Goal: Information Seeking & Learning: Learn about a topic

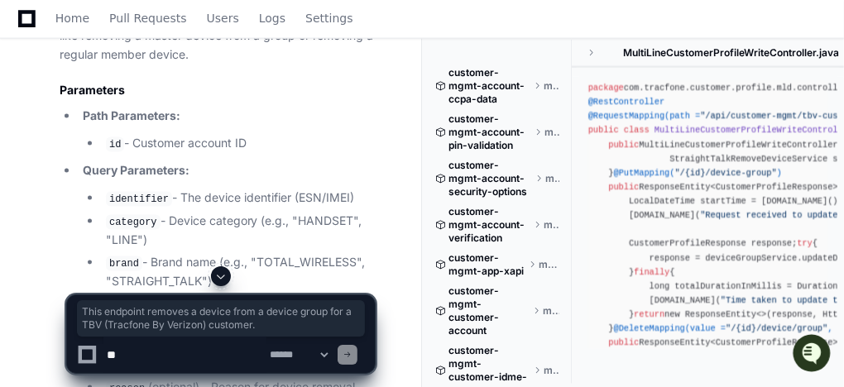
scroll to position [1080, 0]
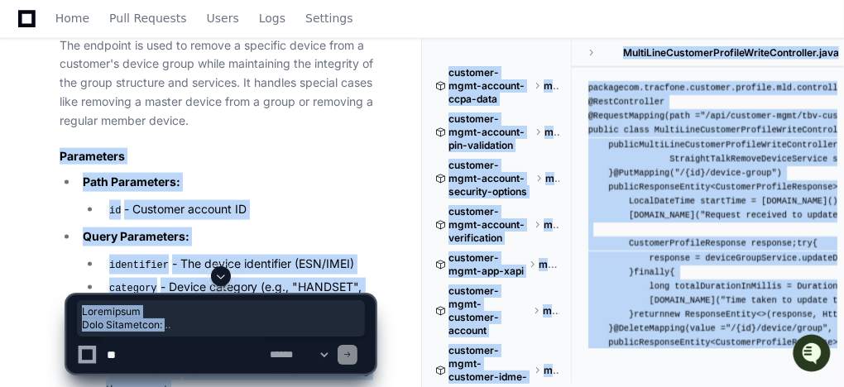
drag, startPoint x: 61, startPoint y: 150, endPoint x: 249, endPoint y: 300, distance: 240.4
click at [182, 362] on app-player-page "API Endpoint: Delete Customer Device Group Created by @ suresh.[PERSON_NAME] no…" at bounding box center [422, 99] width 844 height 2188
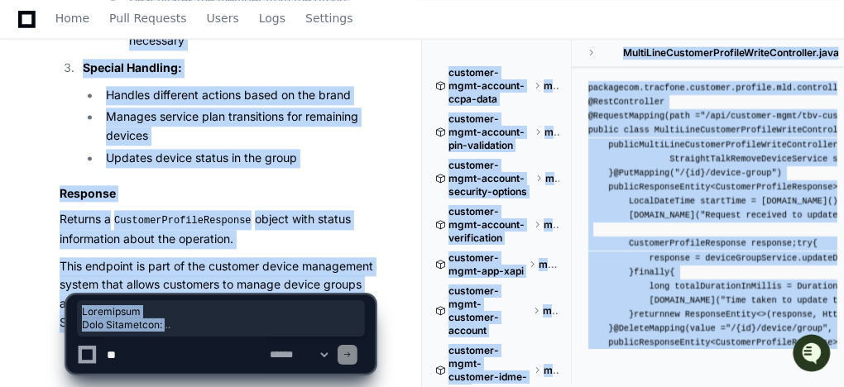
scroll to position [1875, 0]
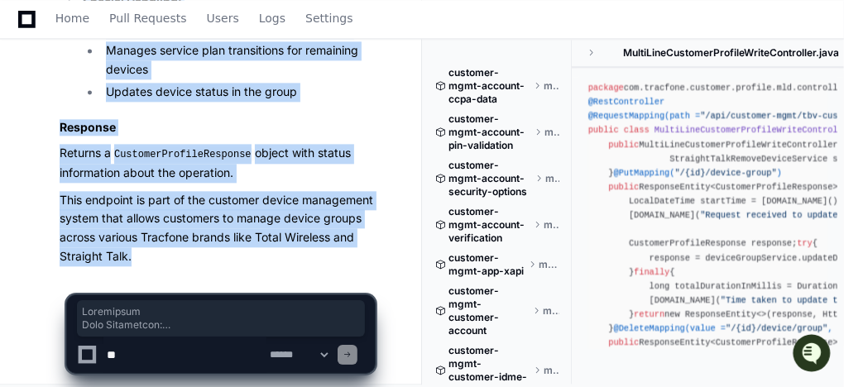
click at [152, 250] on p "This endpoint is part of the customer device management system that allows cust…" at bounding box center [217, 228] width 315 height 75
copy article "Parameters Path Parameters: id - Customer account ID Query Parameters: identifi…"
click at [363, 240] on p "This endpoint is part of the customer device management system that allows cust…" at bounding box center [217, 228] width 315 height 75
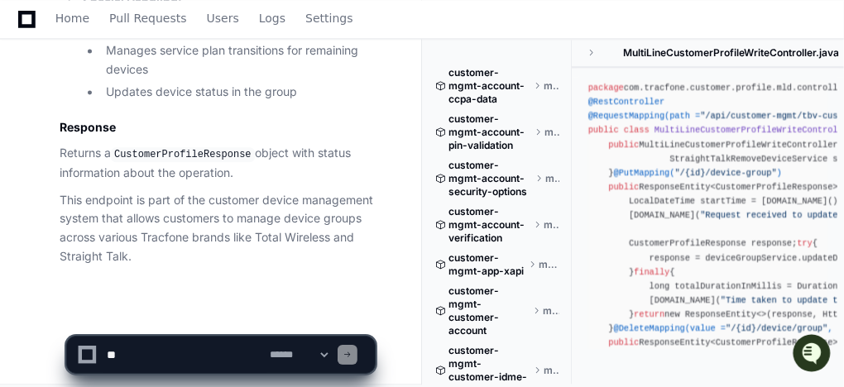
click at [214, 349] on textarea at bounding box center [184, 355] width 163 height 36
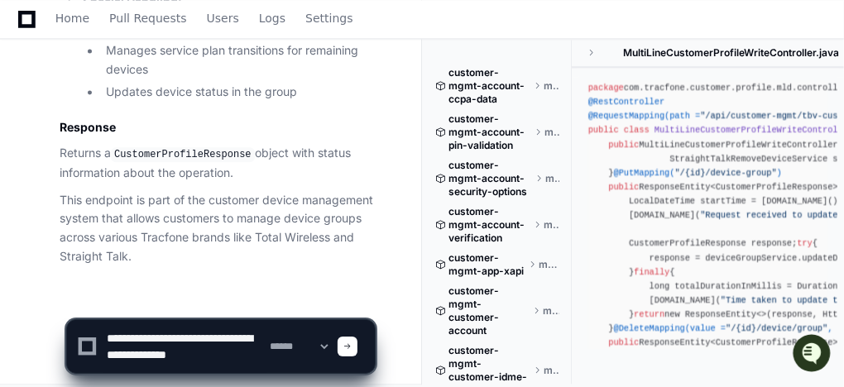
scroll to position [5, 0]
click at [155, 363] on textarea at bounding box center [184, 346] width 163 height 53
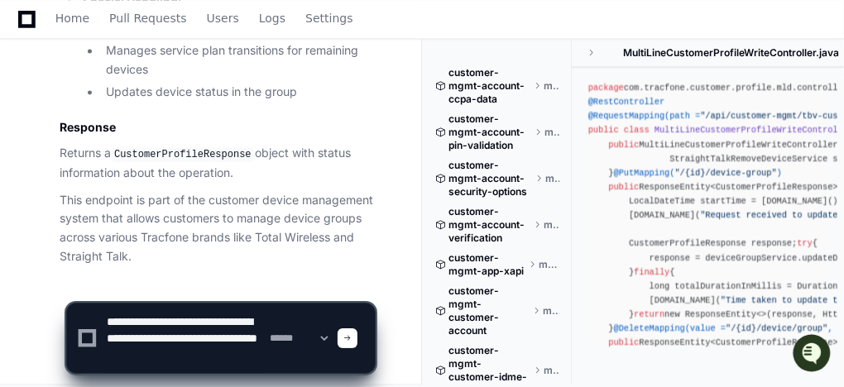
click at [203, 332] on textarea at bounding box center [184, 339] width 163 height 70
click at [160, 351] on textarea at bounding box center [184, 339] width 163 height 70
click at [188, 365] on textarea at bounding box center [184, 339] width 163 height 70
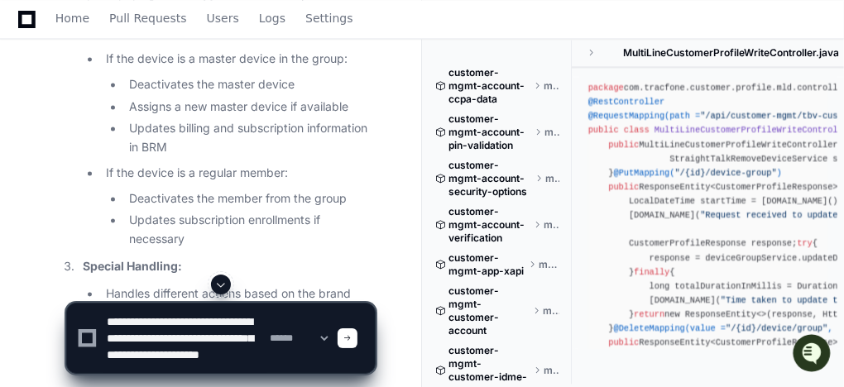
scroll to position [1676, 0]
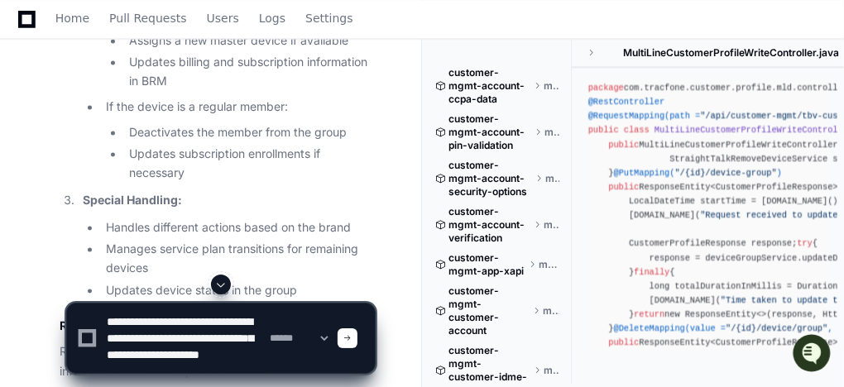
click at [151, 70] on li "Updates billing and subscription information in BRM" at bounding box center [249, 72] width 251 height 38
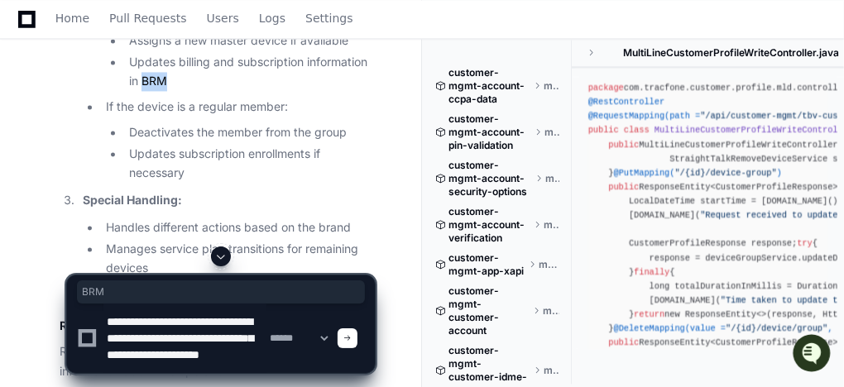
copy li "BRM"
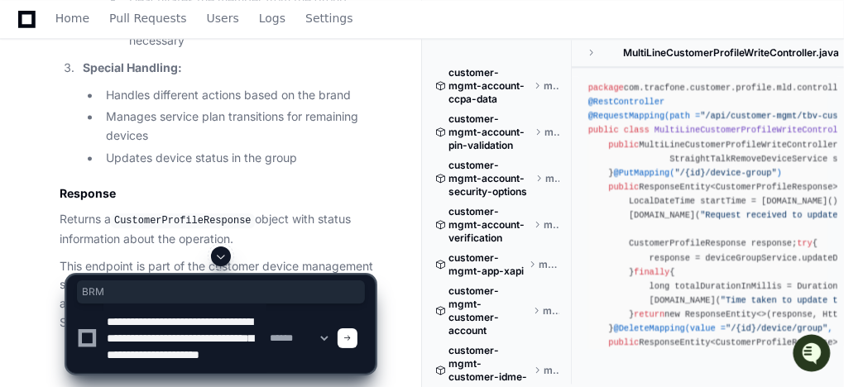
scroll to position [16, 0]
click at [243, 363] on textarea at bounding box center [184, 339] width 163 height 70
click at [243, 367] on textarea at bounding box center [184, 339] width 163 height 70
paste textarea "****"
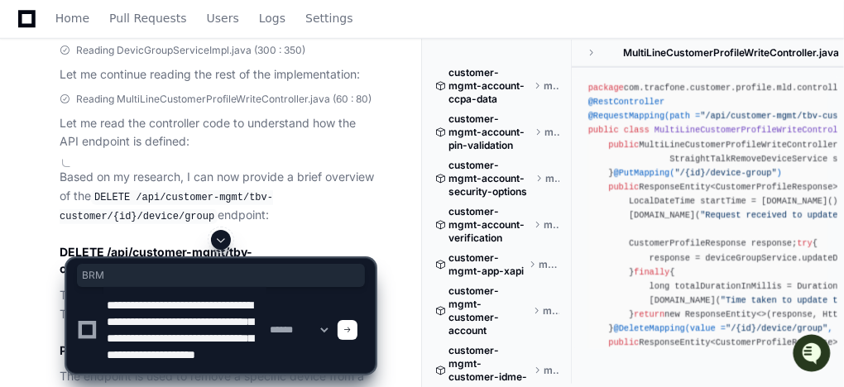
scroll to position [815, 0]
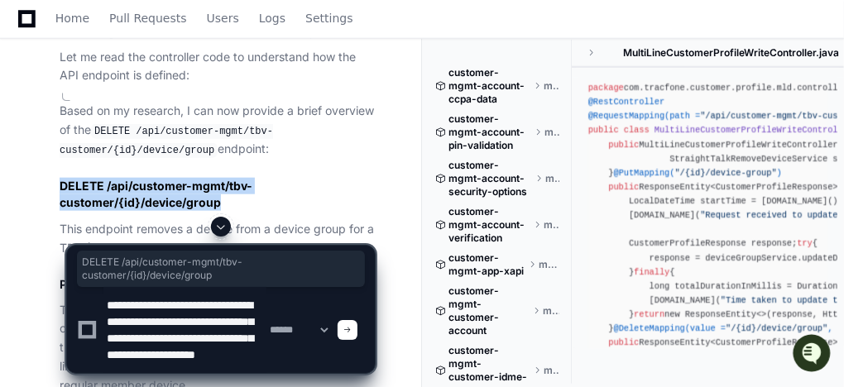
drag, startPoint x: 65, startPoint y: 180, endPoint x: 226, endPoint y: 198, distance: 162.5
click at [226, 198] on h2 "DELETE /api/customer-mgmt/tbv-customer/{id}/device/group" at bounding box center [217, 194] width 315 height 33
copy h2 "DELETE /api/customer-mgmt/tbv-customer/{id}/device/group"
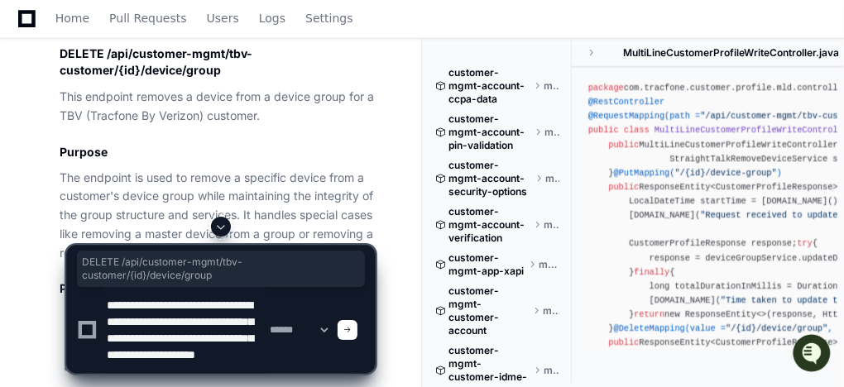
click at [154, 367] on textarea at bounding box center [184, 330] width 163 height 86
paste textarea "**********"
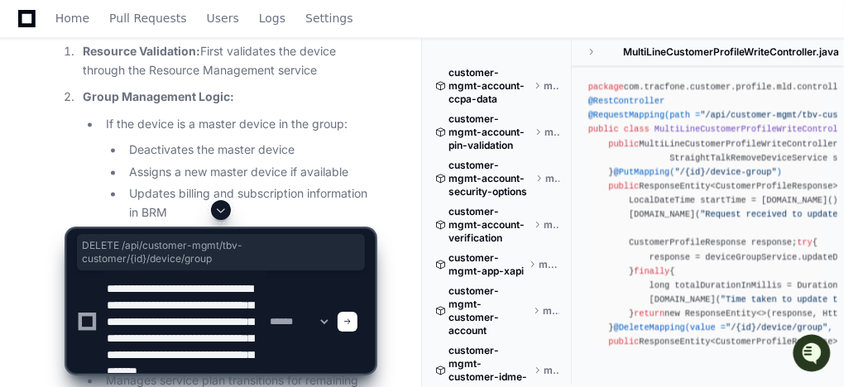
scroll to position [1676, 0]
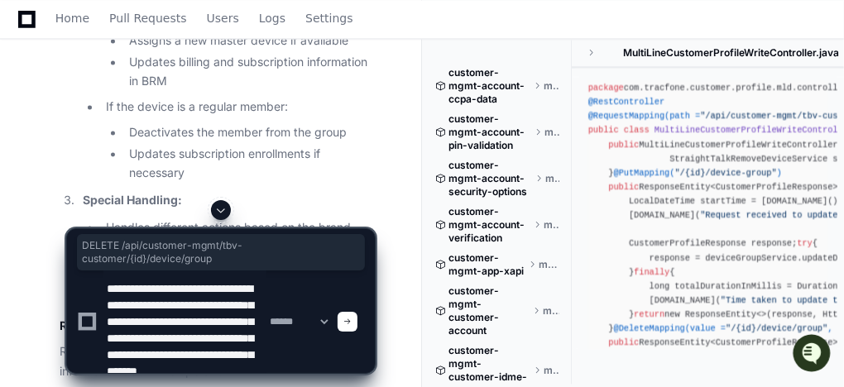
click at [134, 354] on textarea at bounding box center [184, 322] width 163 height 103
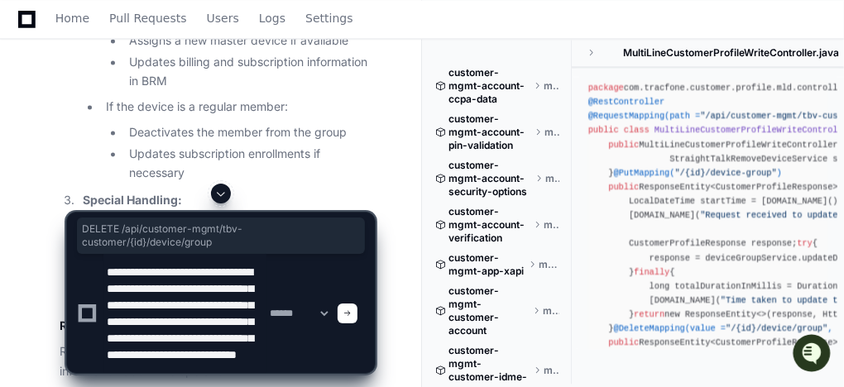
scroll to position [50, 0]
type textarea "**********"
click at [352, 315] on span at bounding box center [348, 314] width 8 height 8
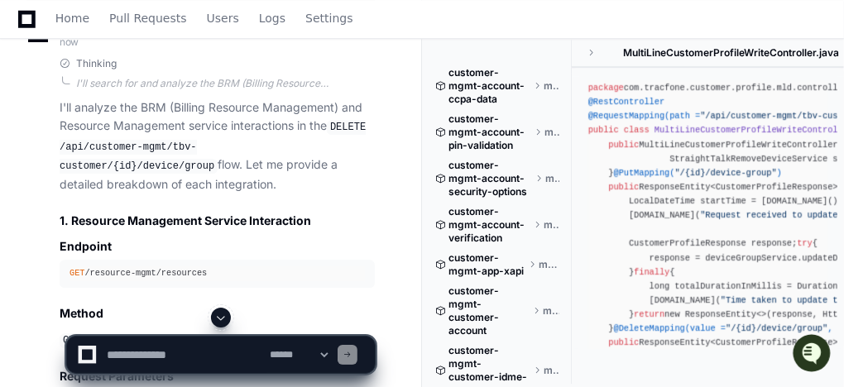
scroll to position [2456, 0]
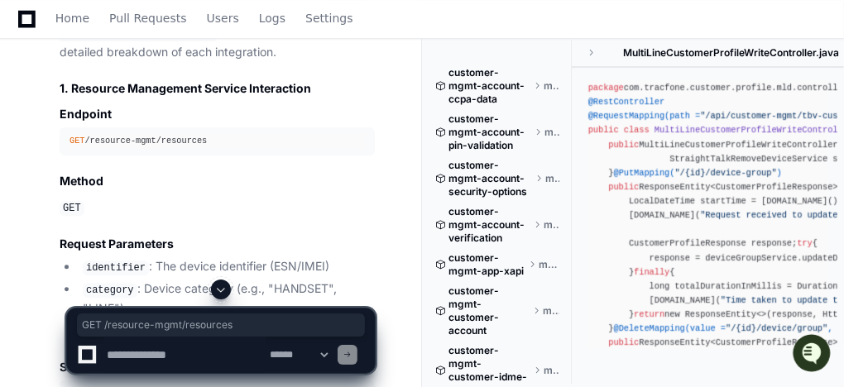
drag, startPoint x: 68, startPoint y: 108, endPoint x: 206, endPoint y: 108, distance: 138.3
click at [206, 127] on pre "GET /resource-mgmt/resources" at bounding box center [217, 140] width 315 height 27
copy div "GET /resource-mgmt/resources"
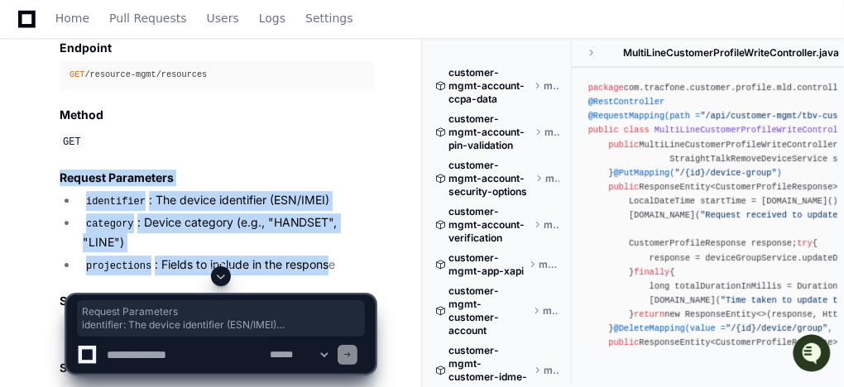
drag, startPoint x: 59, startPoint y: 141, endPoint x: 323, endPoint y: 209, distance: 272.7
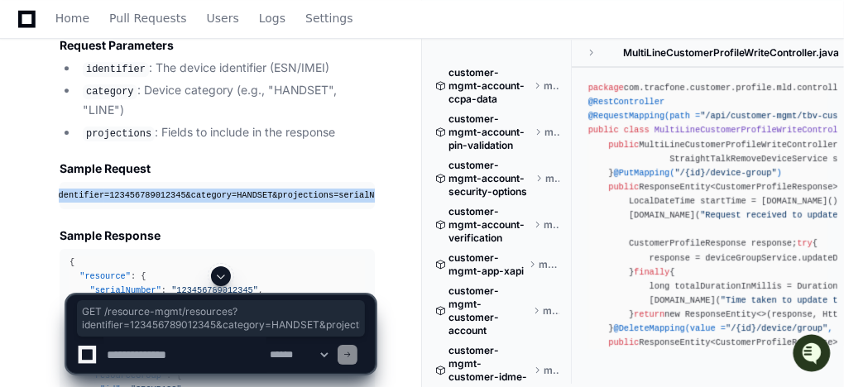
scroll to position [0, 235]
drag, startPoint x: 70, startPoint y: 140, endPoint x: 379, endPoint y: 142, distance: 309.6
copy div "GET /resource-mgmt/resources? identifier =123456789012345&category=HANDSET&proj…"
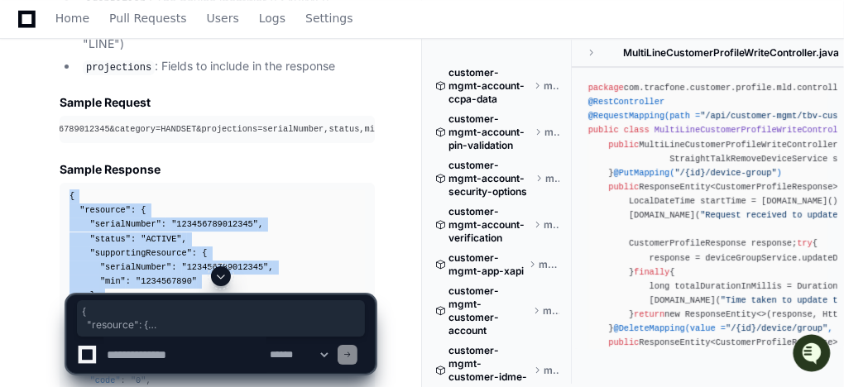
drag, startPoint x: 66, startPoint y: 140, endPoint x: 149, endPoint y: 255, distance: 141.8
click at [149, 255] on pre "{ "resource" : { "serialNumber" : "123456789012345" , "status" : "ACTIVE" , "su…" at bounding box center [217, 310] width 315 height 254
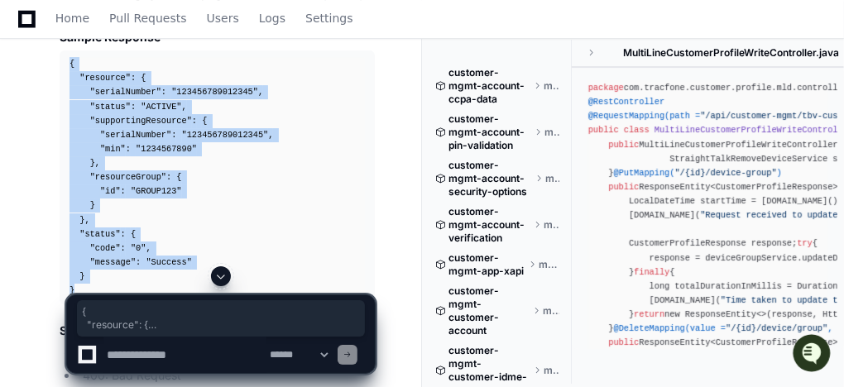
click at [75, 238] on div "{ "resource" : { "serialNumber" : "123456789012345" , "status" : "ACTIVE" , "su…" at bounding box center [218, 177] width 296 height 241
copy div "{ "resource" : { "serialNumber" : "123456789012345" , "status" : "ACTIVE" , "su…"
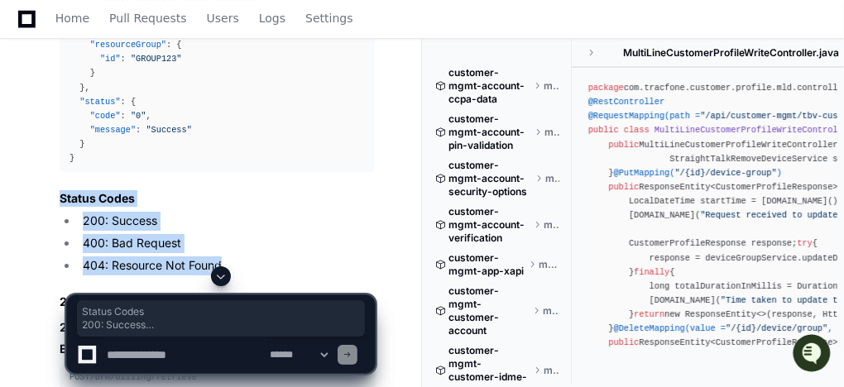
drag, startPoint x: 224, startPoint y: 211, endPoint x: 60, endPoint y: 146, distance: 176.5
copy article "Status Codes 200: Success 400: Bad Request 404: Resource Not Found"
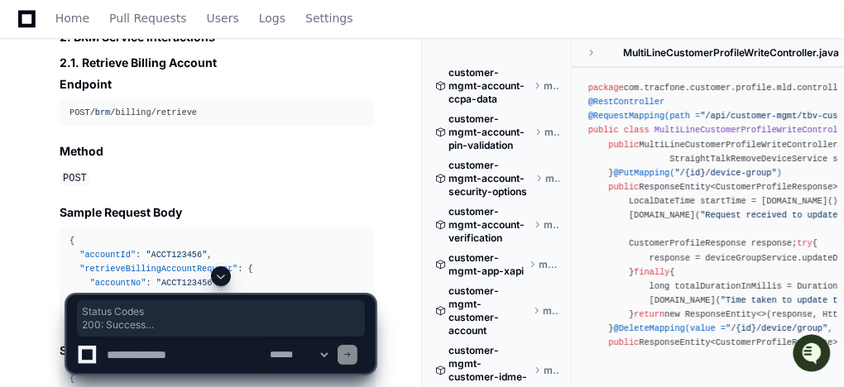
scroll to position [3185, 0]
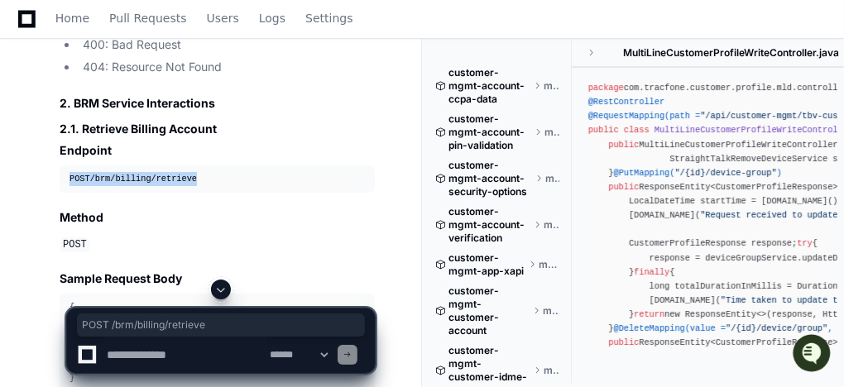
drag, startPoint x: 67, startPoint y: 124, endPoint x: 195, endPoint y: 127, distance: 128.4
click at [195, 166] on pre "POST /brm/ billing/retrieve" at bounding box center [217, 179] width 315 height 27
copy div "POST /brm/ billing/retrieve"
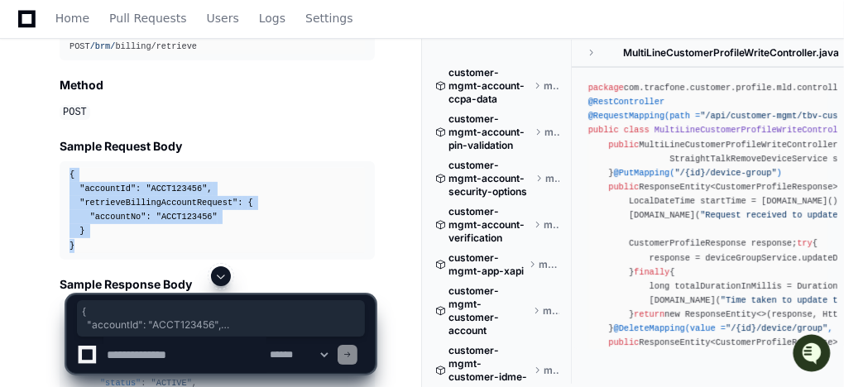
drag, startPoint x: 71, startPoint y: 118, endPoint x: 87, endPoint y: 190, distance: 73.7
click at [87, 190] on div "{ "accountId" : "ACCT123456" , "retrieveBillingAccountRequest" : { "accountNo" …" at bounding box center [218, 210] width 296 height 85
copy div "{ "accountId" : "ACCT123456" , "retrieveBillingAccountRequest" : { "accountNo" …"
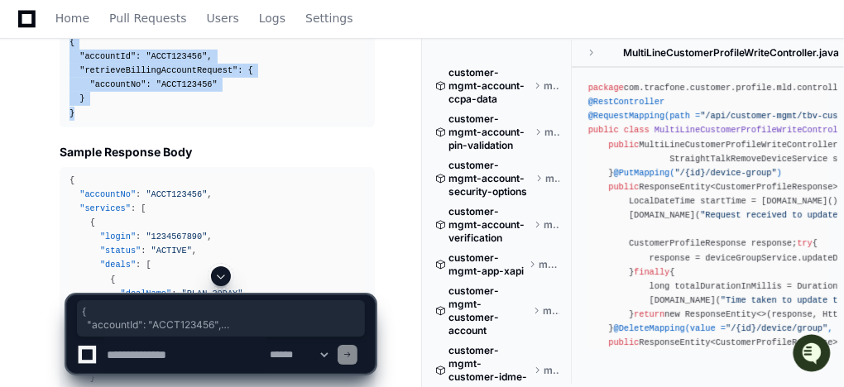
scroll to position [3516, 0]
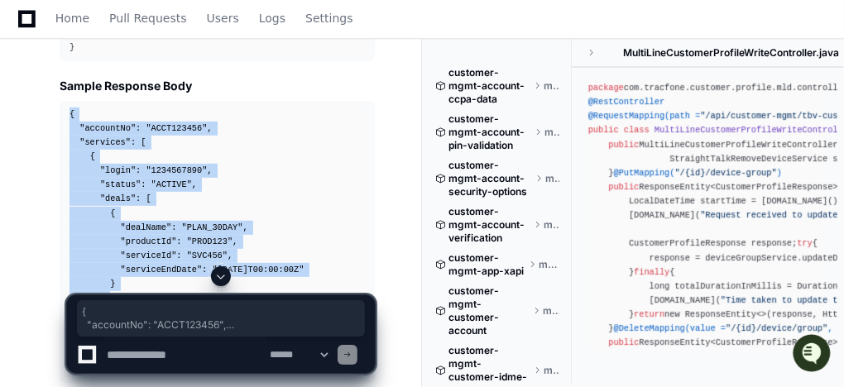
drag, startPoint x: 70, startPoint y: 58, endPoint x: 110, endPoint y: 255, distance: 201.0
click at [110, 256] on div "{ "accountNo" : "ACCT123456" , "services" : [ { "login" : "1234567890" , "statu…" at bounding box center [218, 242] width 296 height 269
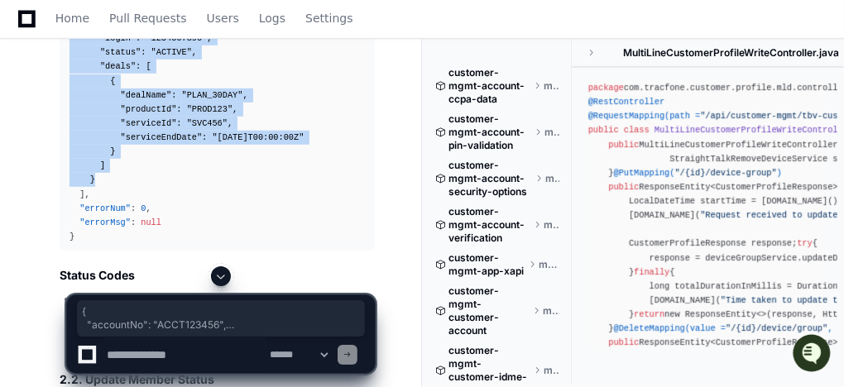
scroll to position [3715, 0]
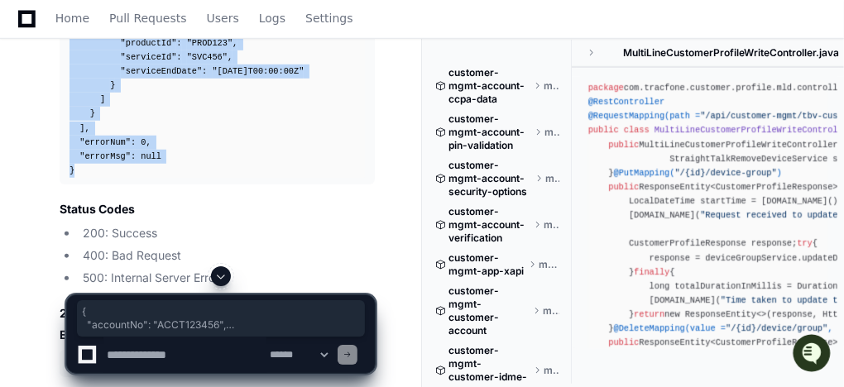
click at [80, 118] on div "{ "accountNo" : "ACCT123456" , "services" : [ { "login" : "1234567890" , "statu…" at bounding box center [218, 43] width 296 height 269
copy div "{ "accountNo" : "ACCT123456" , "services" : [ { "login" : "1234567890" , "statu…"
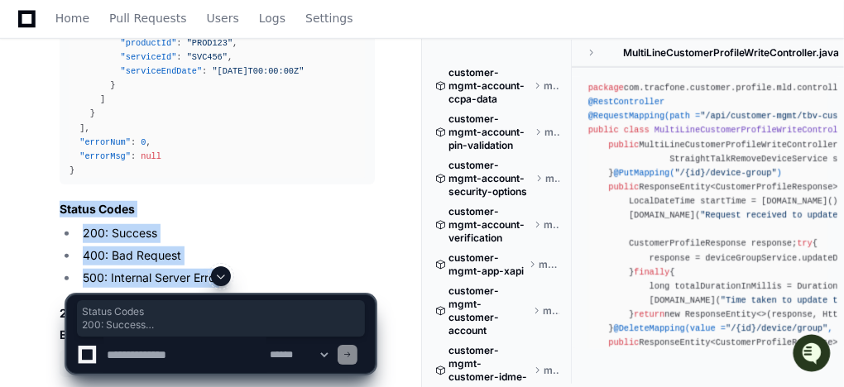
drag, startPoint x: 60, startPoint y: 154, endPoint x: 227, endPoint y: 223, distance: 180.0
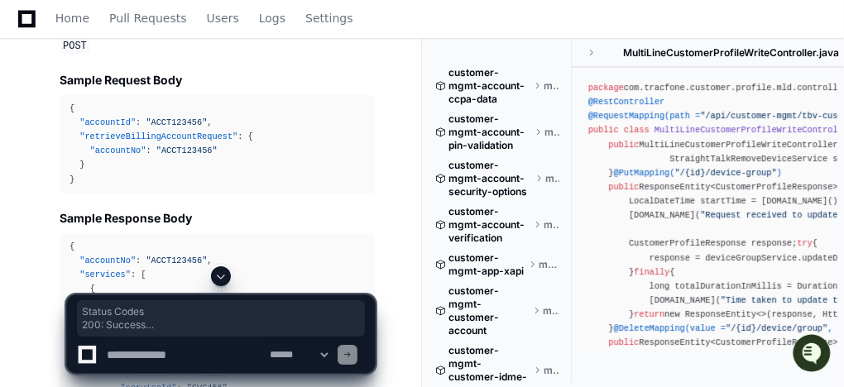
scroll to position [3185, 0]
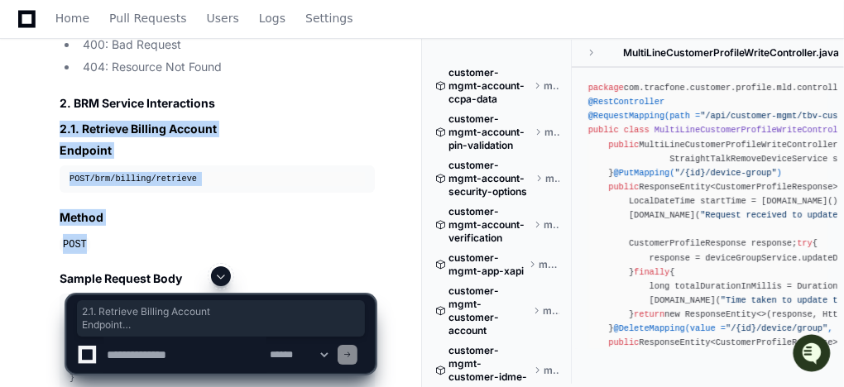
drag, startPoint x: 60, startPoint y: 75, endPoint x: 230, endPoint y: 195, distance: 208.6
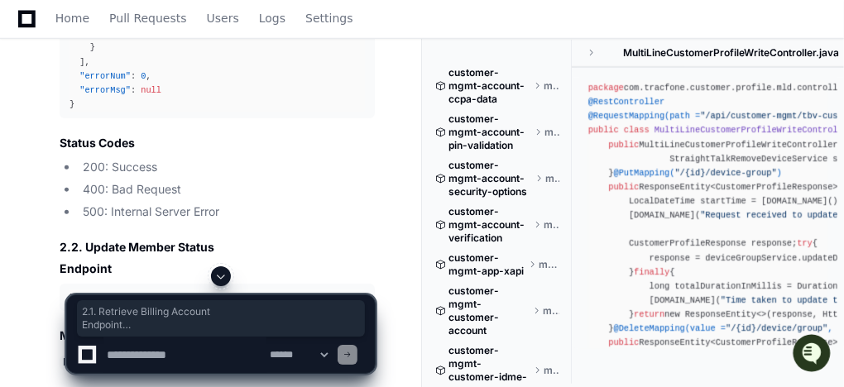
scroll to position [3913, 0]
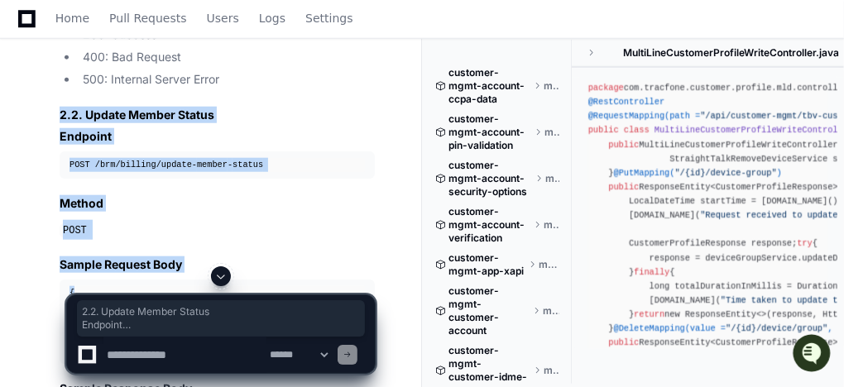
drag, startPoint x: 61, startPoint y: 60, endPoint x: 141, endPoint y: 244, distance: 201.0
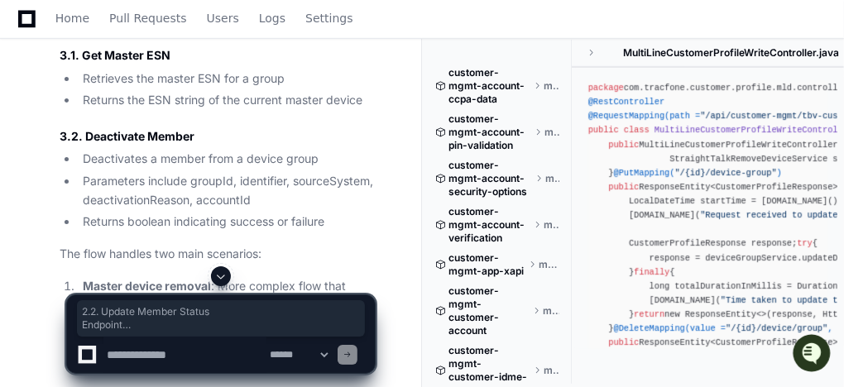
scroll to position [6897, 0]
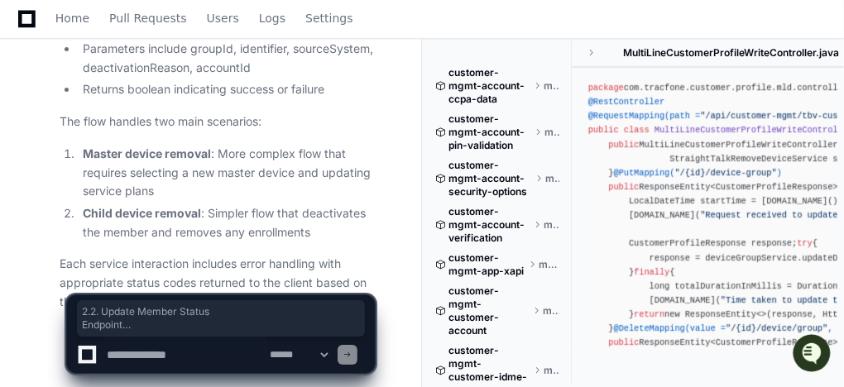
click at [283, 255] on p "Each service interaction includes error handling with appropriate status codes …" at bounding box center [217, 283] width 315 height 56
